Goal: Check status: Check status

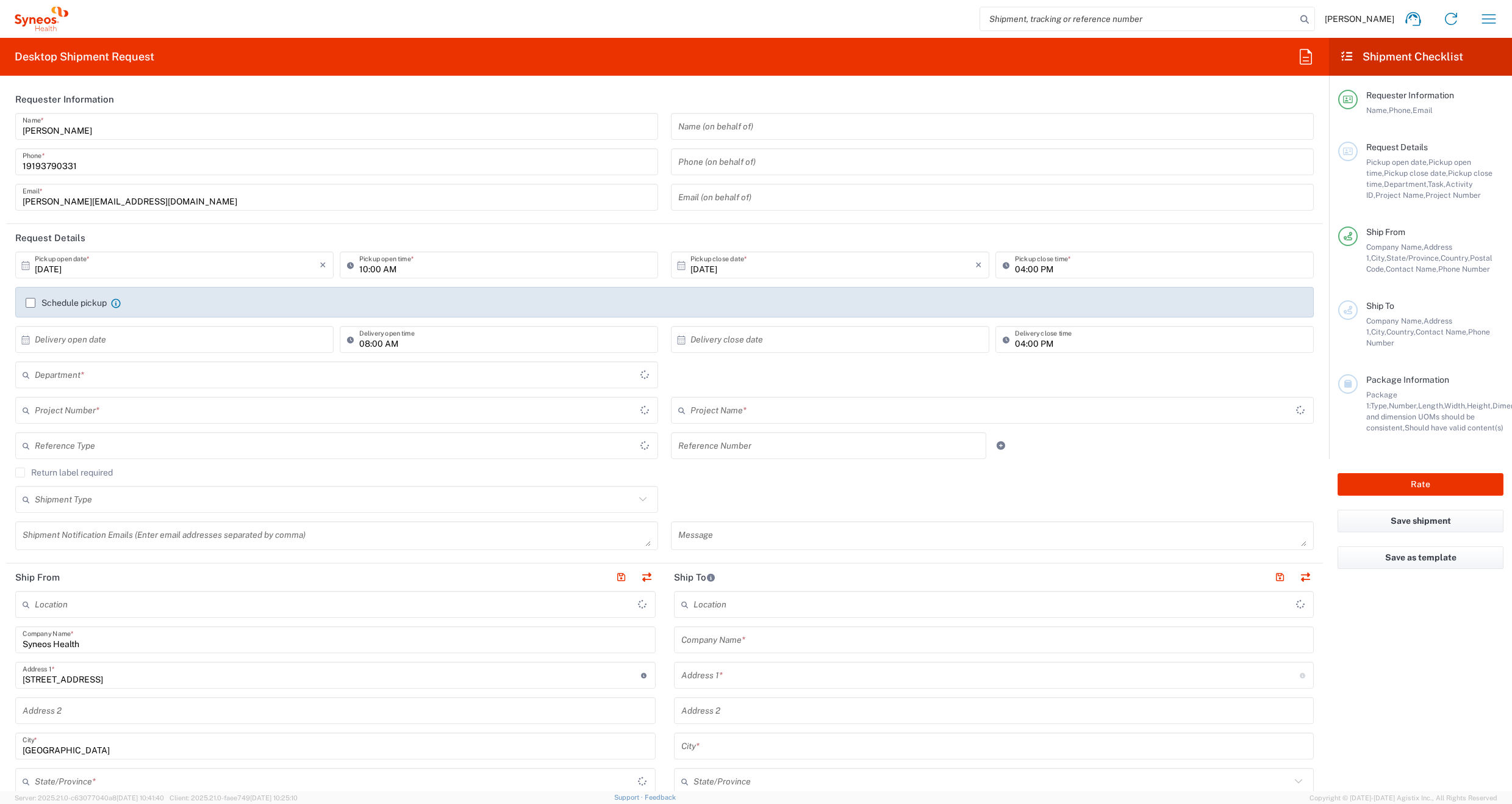
type input "6156"
type input "[US_STATE]"
type input "[GEOGRAPHIC_DATA]"
click at [1482, 19] on icon "button" at bounding box center [1489, 19] width 19 height 19
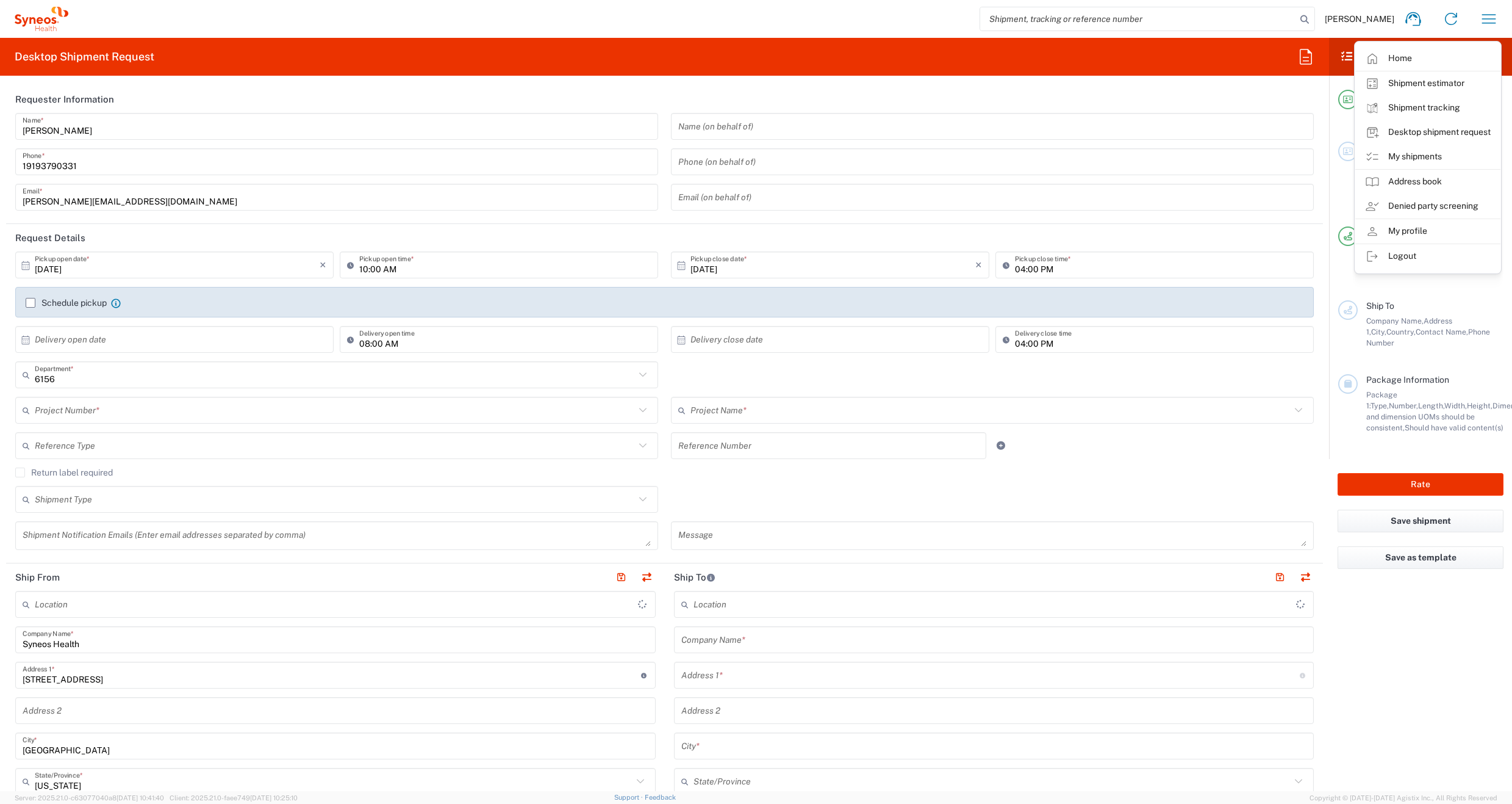
click at [1437, 157] on link "My shipments" at bounding box center [1428, 157] width 146 height 25
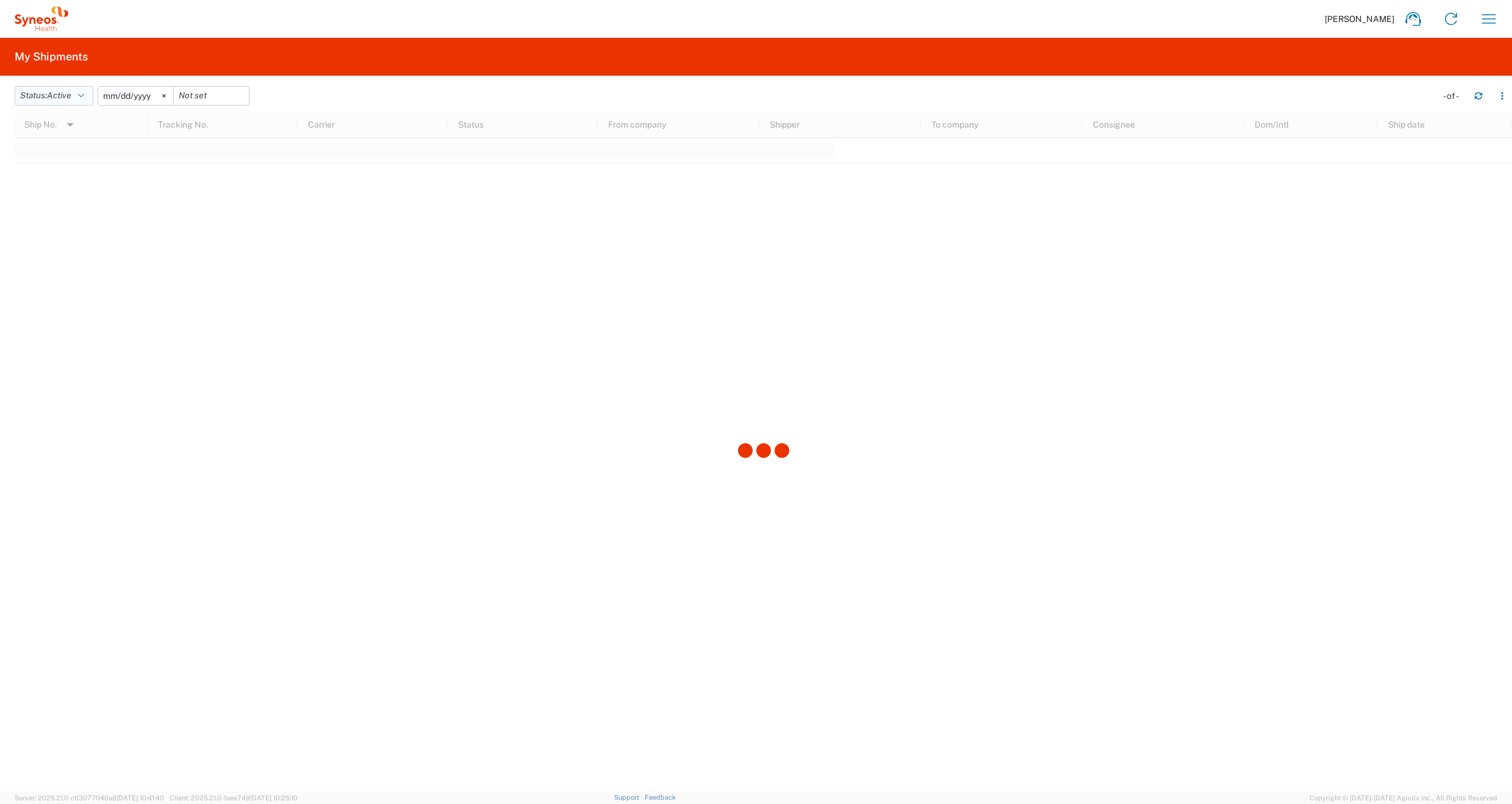
click at [62, 88] on button "Status: Active" at bounding box center [54, 96] width 79 height 19
click at [51, 163] on span "All" at bounding box center [86, 160] width 142 height 19
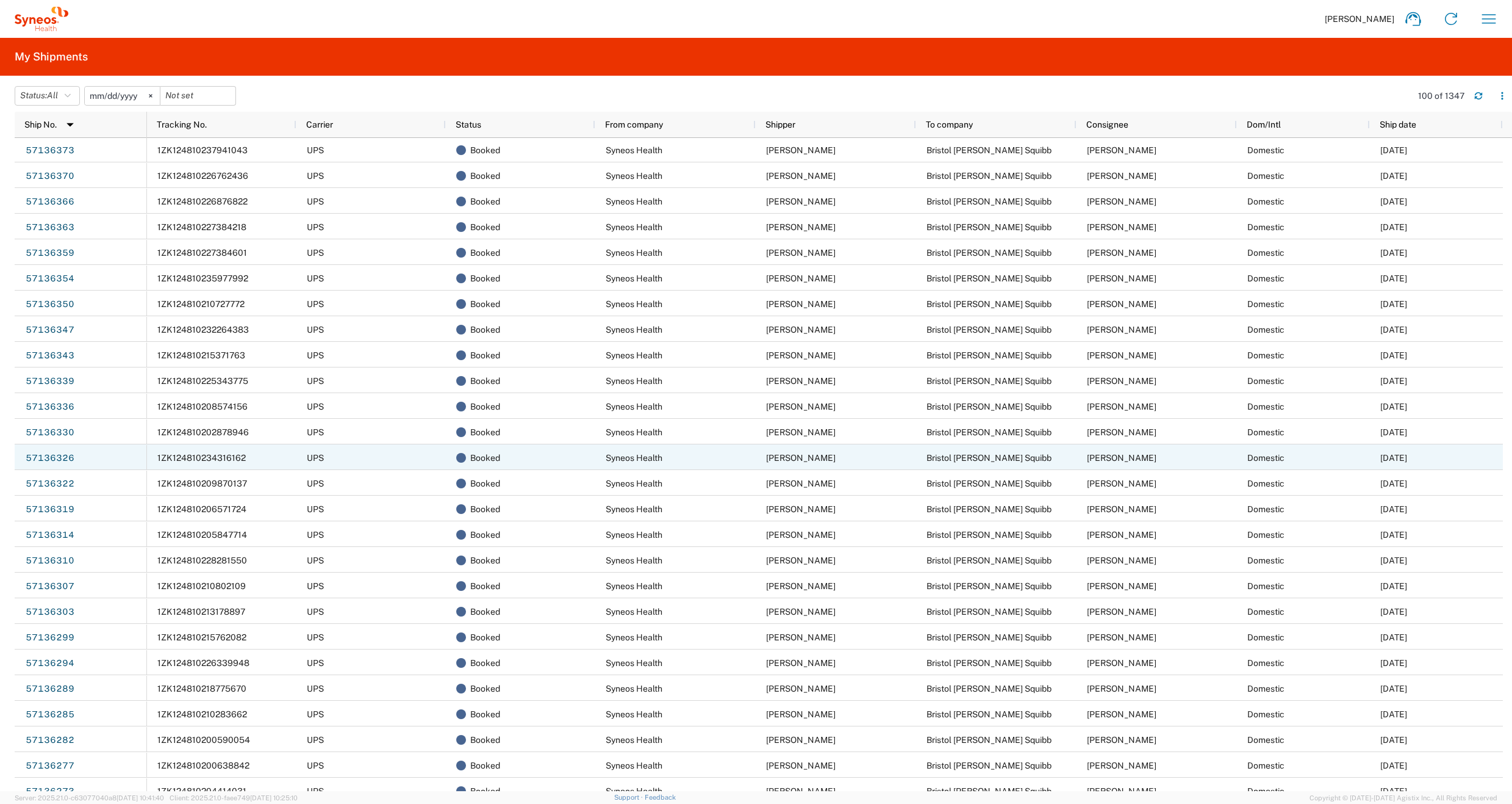
scroll to position [846, 0]
